Goal: Information Seeking & Learning: Learn about a topic

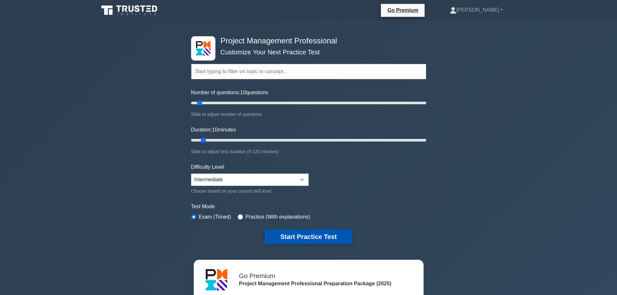
click at [315, 232] on button "Start Practice Test" at bounding box center [308, 236] width 87 height 15
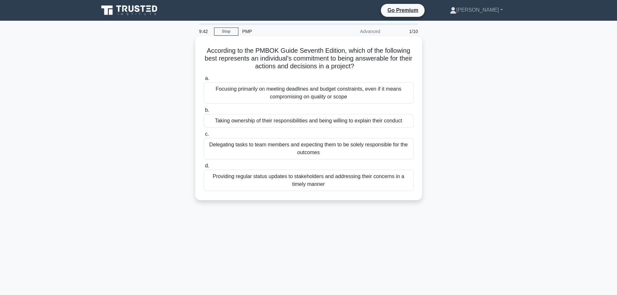
drag, startPoint x: 201, startPoint y: 49, endPoint x: 381, endPoint y: 69, distance: 180.5
click at [381, 69] on div "According to the PMBOK Guide Seventh Edition, which of the following best repre…" at bounding box center [309, 118] width 222 height 159
drag, startPoint x: 212, startPoint y: 90, endPoint x: 353, endPoint y: 189, distance: 172.1
click at [353, 189] on div "a. Focusing primarily on meeting deadlines and budget constraints, even if it m…" at bounding box center [309, 132] width 218 height 119
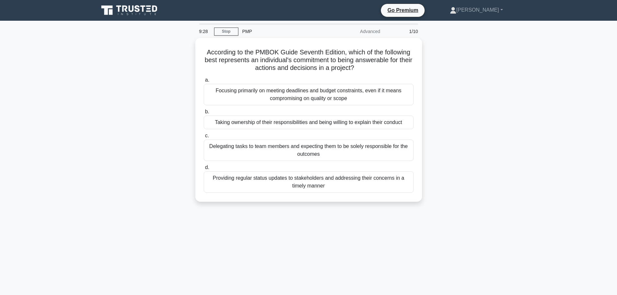
copy div "Focusing primarily on meeting deadlines and budget constraints, even if it mean…"
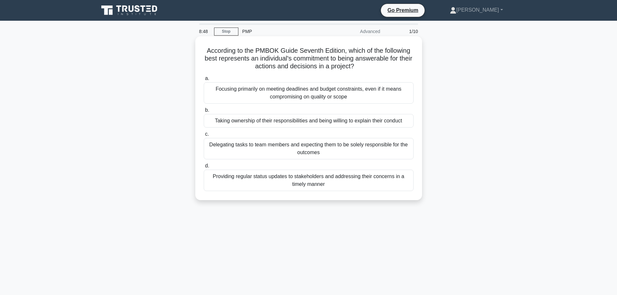
drag, startPoint x: 203, startPoint y: 52, endPoint x: 384, endPoint y: 66, distance: 181.6
click at [384, 66] on h5 "According to the PMBOK Guide Seventh Edition, which of the following best repre…" at bounding box center [308, 59] width 211 height 24
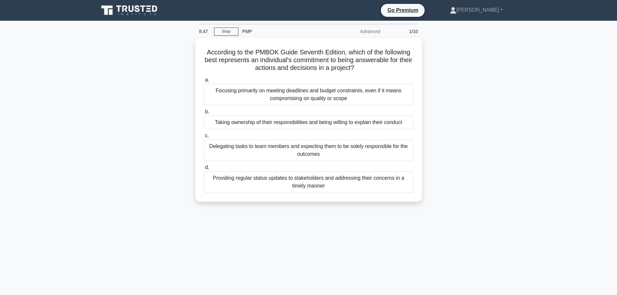
copy h5 "According to the PMBOK Guide Seventh Edition, which of the following best repre…"
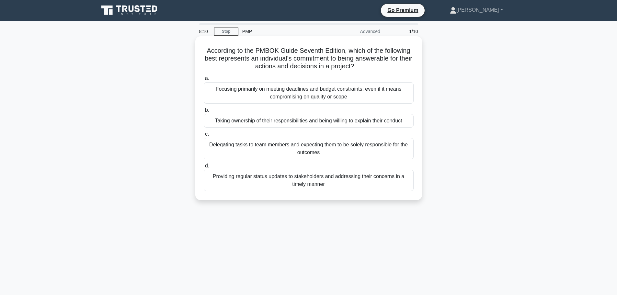
drag, startPoint x: 243, startPoint y: 96, endPoint x: 367, endPoint y: 190, distance: 155.5
click at [367, 193] on div "According to the PMBOK Guide Seventh Edition, which of the following best repre…" at bounding box center [309, 118] width 222 height 159
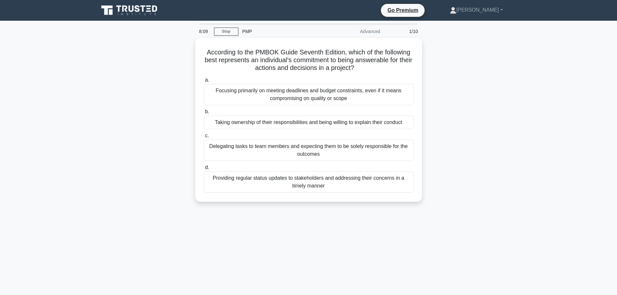
copy div "Focusing primarily on meeting deadlines and budget constraints, even if it mean…"
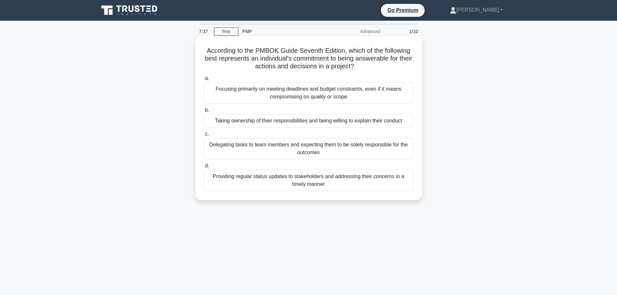
click at [219, 200] on div "According to the PMBOK Guide Seventh Edition, which of the following best repre…" at bounding box center [308, 118] width 227 height 164
click at [321, 182] on div "Providing regular status updates to stakeholders and addressing their concerns …" at bounding box center [309, 180] width 210 height 21
click at [204, 168] on input "d. Providing regular status updates to stakeholders and addressing their concer…" at bounding box center [204, 166] width 0 height 4
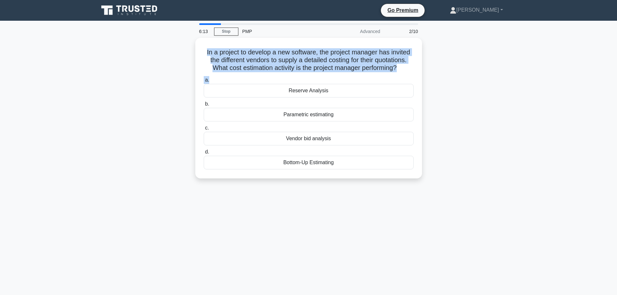
drag, startPoint x: 203, startPoint y: 49, endPoint x: 428, endPoint y: 77, distance: 225.8
click at [428, 77] on div "In a project to develop a new software, the project manager has invited the dif…" at bounding box center [309, 112] width 428 height 148
copy div "In a project to develop a new software, the project manager has invited the dif…"
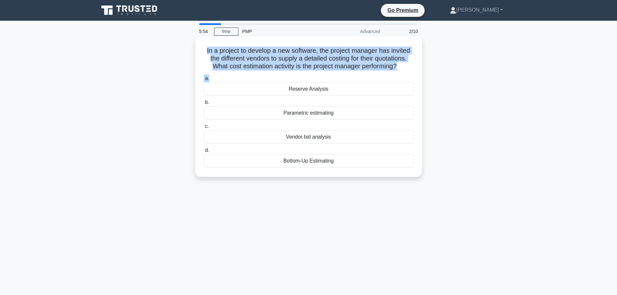
drag, startPoint x: 277, startPoint y: 91, endPoint x: 358, endPoint y: 163, distance: 108.5
click at [358, 163] on div "a. Reserve Analysis b. Parametric estimating c. d." at bounding box center [309, 121] width 218 height 96
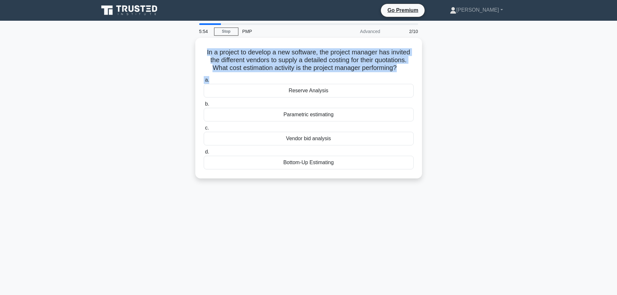
copy div "Reserve Analysis b. Parametric estimating c. Vendor bid analysis d. Bottom-Up E…"
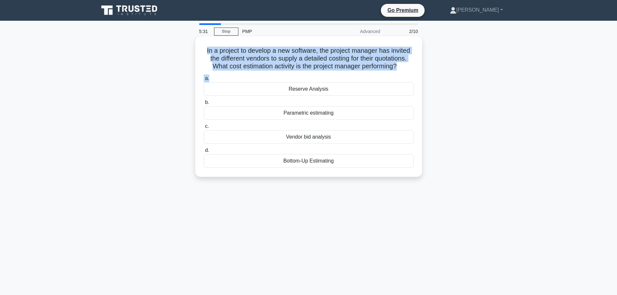
drag, startPoint x: 203, startPoint y: 52, endPoint x: 411, endPoint y: 69, distance: 208.3
click at [413, 73] on div "In a project to develop a new software, the project manager has invited the dif…" at bounding box center [309, 106] width 222 height 135
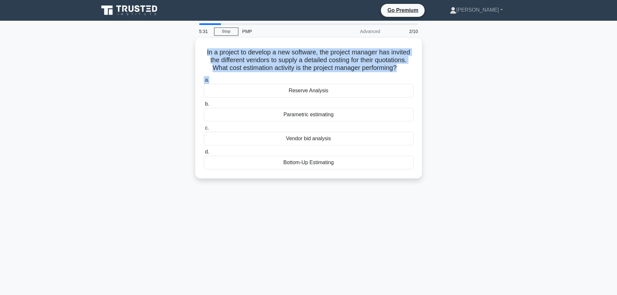
copy div "In a project to develop a new software, the project manager has invited the dif…"
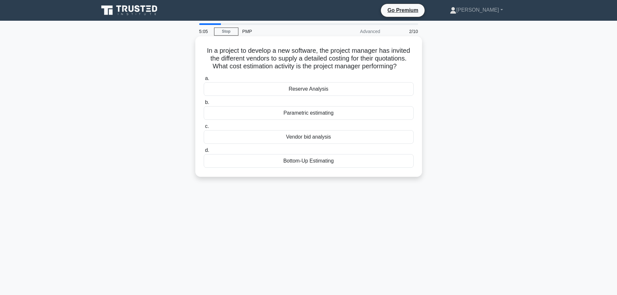
click at [321, 139] on div "Vendor bid analysis" at bounding box center [309, 137] width 210 height 14
click at [204, 129] on input "c. Vendor bid analysis" at bounding box center [204, 126] width 0 height 4
drag, startPoint x: 212, startPoint y: 52, endPoint x: 380, endPoint y: 64, distance: 168.5
click at [380, 64] on h5 "In a Team Performance Assessment, the ____ is a crucial factor that determines …" at bounding box center [308, 59] width 211 height 24
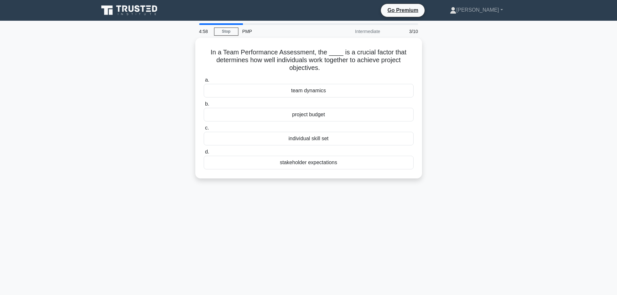
copy h5 "In a Team Performance Assessment, the ____ is a crucial factor that determines …"
drag, startPoint x: 307, startPoint y: 97, endPoint x: 380, endPoint y: 178, distance: 109.6
click at [380, 178] on div "In a Team Performance Assessment, the ____ is a crucial factor that determines …" at bounding box center [308, 108] width 227 height 141
copy div "team dynamics b. project budget c. individual skill set d. stakeholder expectat…"
drag, startPoint x: 209, startPoint y: 50, endPoint x: 381, endPoint y: 70, distance: 172.8
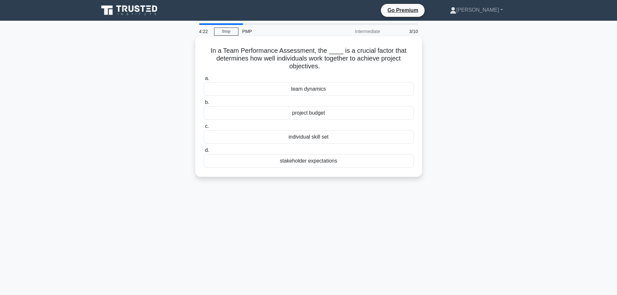
click at [381, 70] on h5 "In a Team Performance Assessment, the ____ is a crucial factor that determines …" at bounding box center [308, 59] width 211 height 24
copy h5 "In a Team Performance Assessment, the ____ is a crucial factor that determines …"
click at [303, 91] on div "team dynamics" at bounding box center [309, 89] width 210 height 14
click at [204, 81] on input "a. team dynamics" at bounding box center [204, 78] width 0 height 4
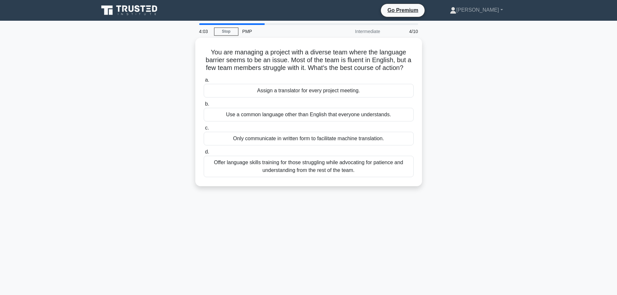
drag, startPoint x: 208, startPoint y: 49, endPoint x: 427, endPoint y: 74, distance: 220.0
click at [427, 74] on div "You are managing a project with a diverse team where the language barrier seems…" at bounding box center [309, 116] width 428 height 156
copy h5 "You are managing a project with a diverse team where the language barrier seems…"
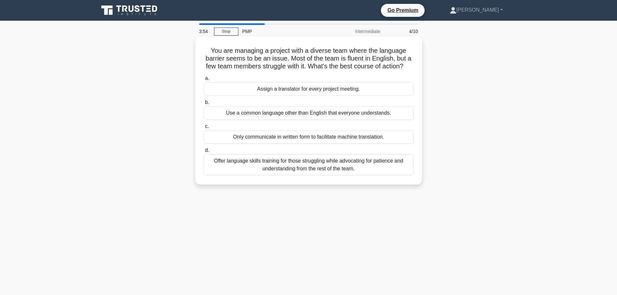
drag, startPoint x: 252, startPoint y: 94, endPoint x: 383, endPoint y: 181, distance: 157.6
click at [383, 177] on div "a. Assign a translator for every project meeting. b. Use a common language othe…" at bounding box center [309, 125] width 218 height 104
click at [311, 96] on div "Assign a translator for every project meeting." at bounding box center [309, 89] width 210 height 14
click at [204, 81] on input "a. Assign a translator for every project meeting." at bounding box center [204, 78] width 0 height 4
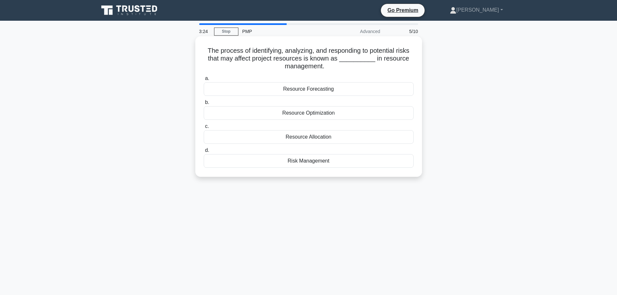
drag, startPoint x: 205, startPoint y: 51, endPoint x: 383, endPoint y: 68, distance: 178.3
click at [383, 68] on h5 "The process of identifying, analyzing, and responding to potential risks that m…" at bounding box center [308, 59] width 211 height 24
drag, startPoint x: 305, startPoint y: 106, endPoint x: 344, endPoint y: 165, distance: 70.3
click at [344, 165] on div "a. Resource Forecasting b. Resource Optimization c." at bounding box center [309, 121] width 218 height 96
click at [306, 163] on div "Risk Management" at bounding box center [309, 161] width 210 height 14
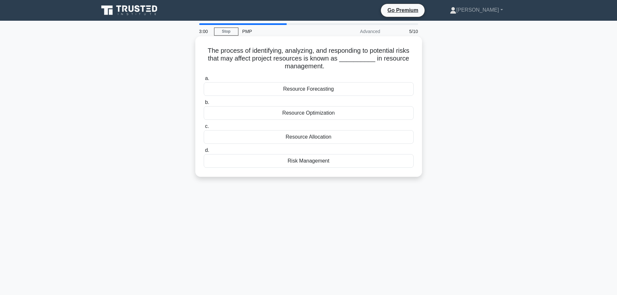
click at [204, 153] on input "d. Risk Management" at bounding box center [204, 150] width 0 height 4
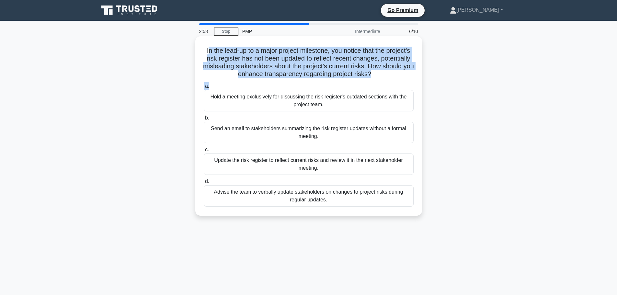
drag, startPoint x: 218, startPoint y: 51, endPoint x: 400, endPoint y: 81, distance: 185.0
click at [400, 81] on div "In the lead-up to a major project milestone, you notice that the project's risk…" at bounding box center [309, 126] width 222 height 174
drag, startPoint x: 209, startPoint y: 100, endPoint x: 382, endPoint y: 203, distance: 201.3
click at [382, 203] on div "a. Hold a meeting exclusively for discussing the risk register's outdated secti…" at bounding box center [309, 144] width 218 height 127
click at [295, 161] on div "Update the risk register to reflect current risks and review it in the next sta…" at bounding box center [309, 164] width 210 height 21
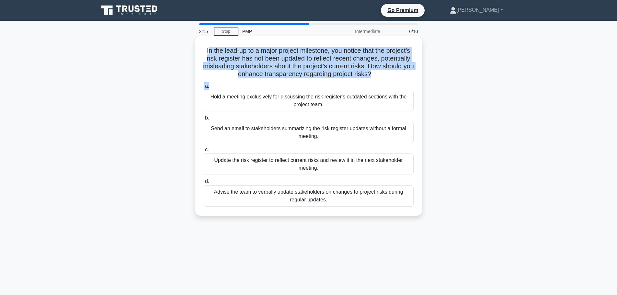
click at [204, 152] on input "c. Update the risk register to reflect current risks and review it in the next …" at bounding box center [204, 150] width 0 height 4
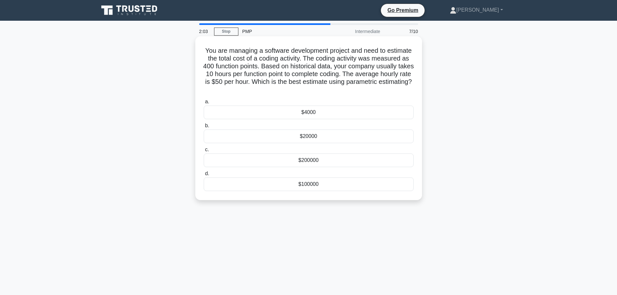
drag, startPoint x: 214, startPoint y: 48, endPoint x: 370, endPoint y: 93, distance: 162.2
click at [370, 93] on h5 "You are managing a software development project and need to estimate the total …" at bounding box center [308, 70] width 211 height 47
click at [307, 163] on div "$200000" at bounding box center [309, 161] width 210 height 14
click at [204, 152] on input "c. $200000" at bounding box center [204, 150] width 0 height 4
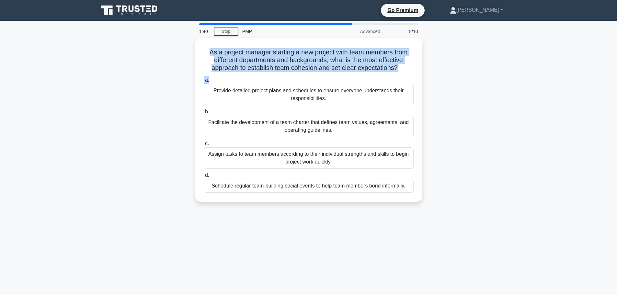
drag, startPoint x: 202, startPoint y: 49, endPoint x: 430, endPoint y: 79, distance: 229.4
click at [430, 79] on div "As a project manager starting a new project with team members from different de…" at bounding box center [309, 124] width 428 height 172
drag, startPoint x: 215, startPoint y: 90, endPoint x: 425, endPoint y: 190, distance: 232.2
click at [425, 190] on div "As a project manager starting a new project with team members from different de…" at bounding box center [309, 124] width 428 height 172
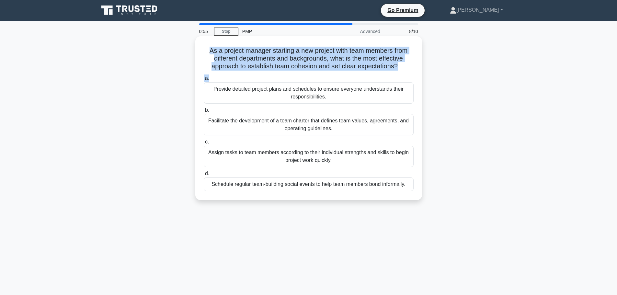
drag, startPoint x: 207, startPoint y: 49, endPoint x: 412, endPoint y: 66, distance: 205.7
click at [412, 66] on h5 "As a project manager starting a new project with team members from different de…" at bounding box center [308, 59] width 211 height 24
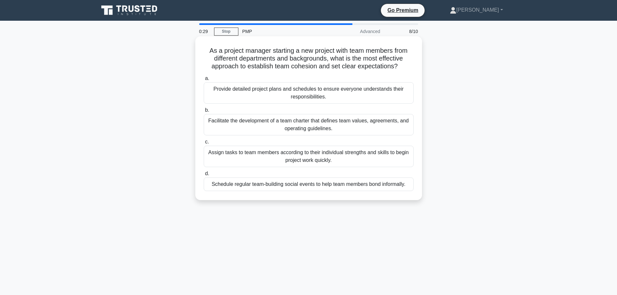
click at [274, 90] on div "Provide detailed project plans and schedules to ensure everyone understands the…" at bounding box center [309, 92] width 210 height 21
click at [204, 81] on input "a. Provide detailed project plans and schedules to ensure everyone understands …" at bounding box center [204, 78] width 0 height 4
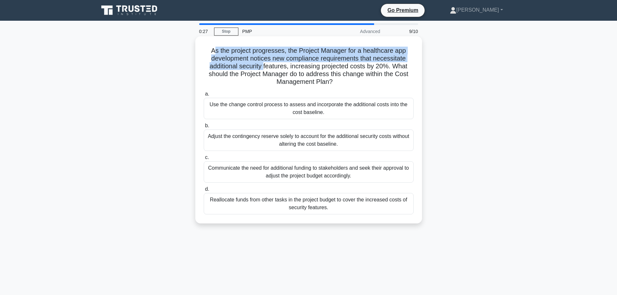
drag, startPoint x: 213, startPoint y: 52, endPoint x: 263, endPoint y: 63, distance: 50.7
click at [263, 63] on h5 "As the project progresses, the Project Manager for a healthcare app development…" at bounding box center [308, 67] width 211 height 40
drag, startPoint x: 208, startPoint y: 54, endPoint x: 376, endPoint y: 87, distance: 171.6
click at [376, 87] on div "As the project progresses, the Project Manager for a healthcare app development…" at bounding box center [309, 130] width 222 height 182
drag, startPoint x: 211, startPoint y: 105, endPoint x: 372, endPoint y: 215, distance: 195.0
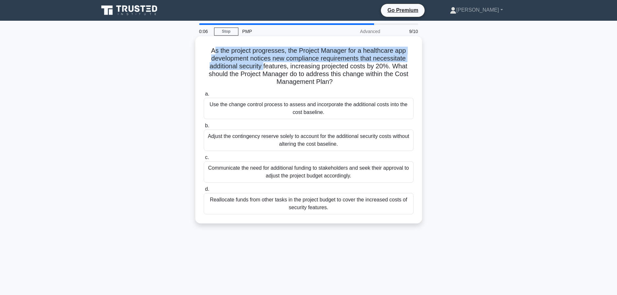
click at [373, 217] on div "As the project progresses, the Project Manager for a healthcare app development…" at bounding box center [309, 130] width 222 height 182
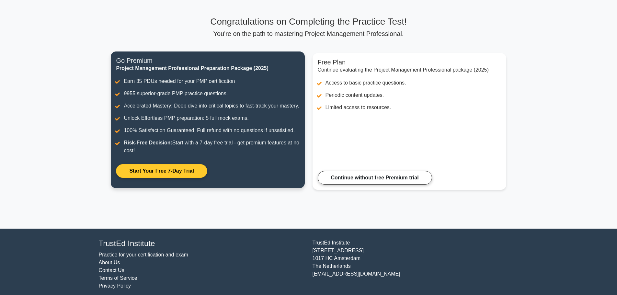
scroll to position [49, 0]
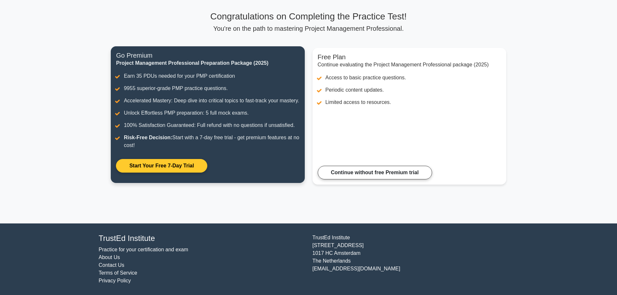
click at [185, 167] on link "Start Your Free 7-Day Trial" at bounding box center [161, 166] width 91 height 14
